Goal: Task Accomplishment & Management: Use online tool/utility

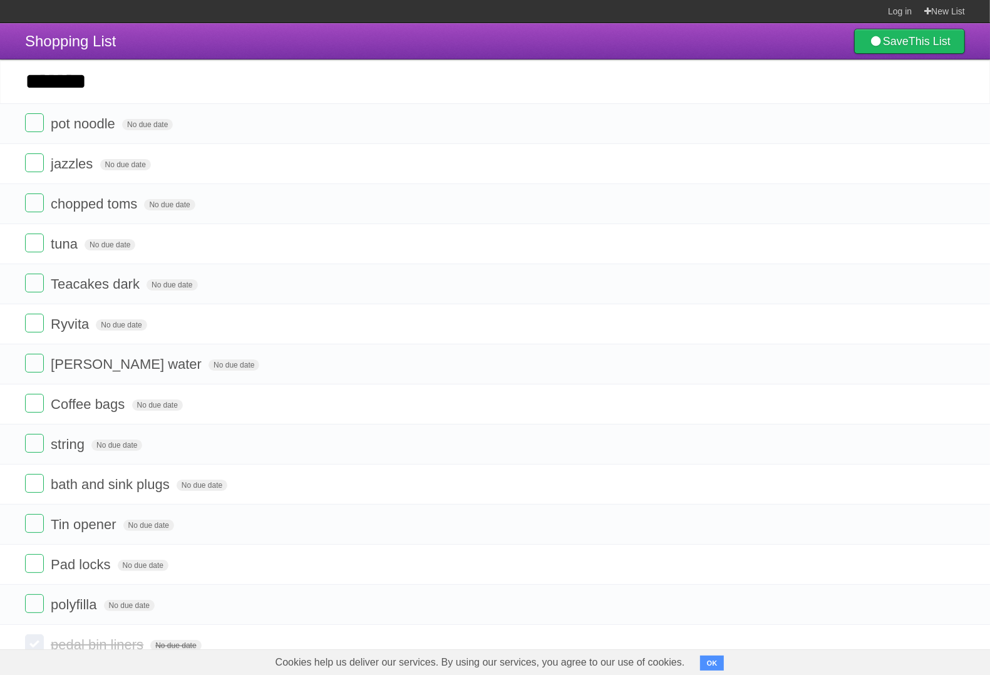
type input "*******"
click input "*********" at bounding box center [0, 0] width 0 height 0
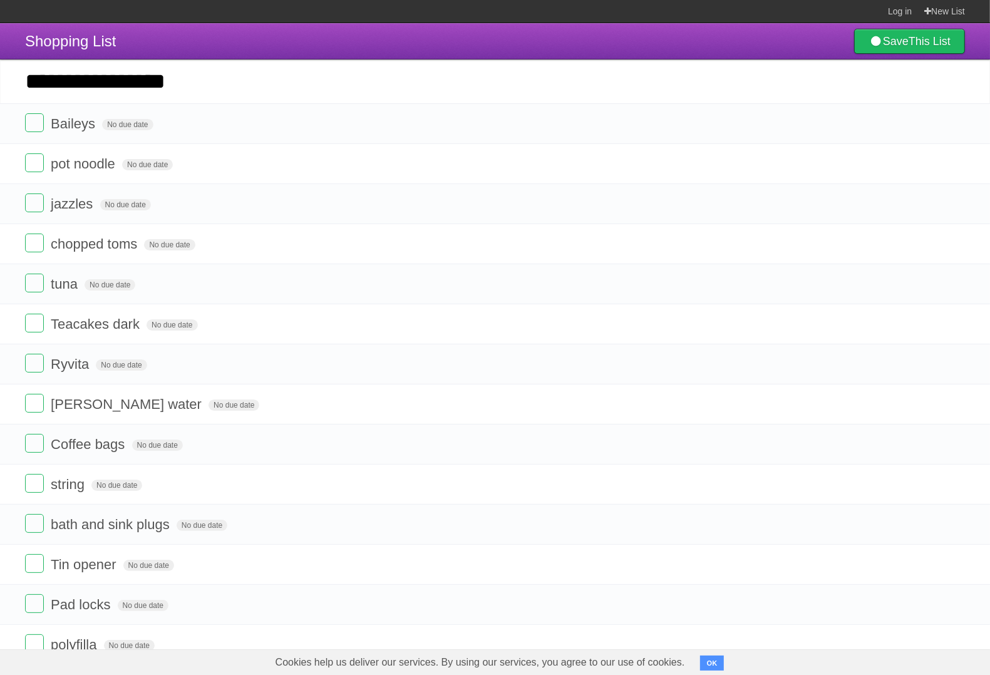
type input "**********"
click input "*********" at bounding box center [0, 0] width 0 height 0
